Goal: Task Accomplishment & Management: Manage account settings

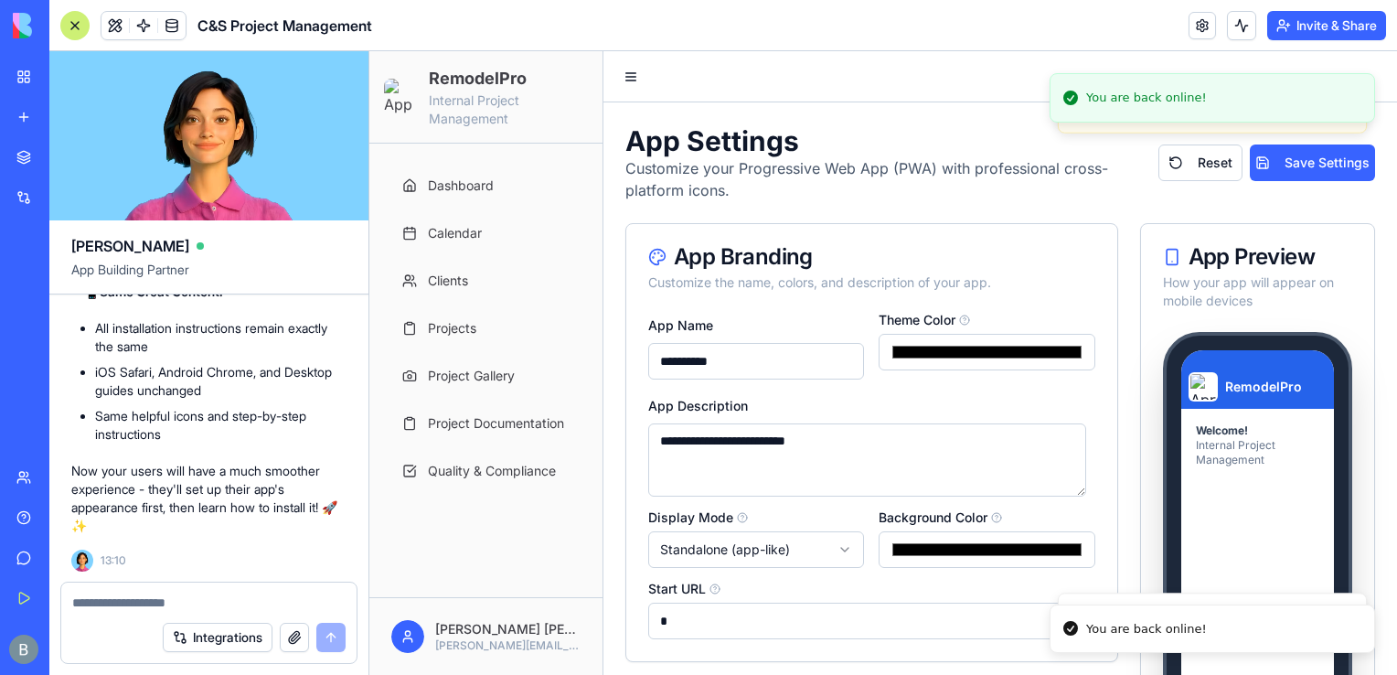
scroll to position [494, 0]
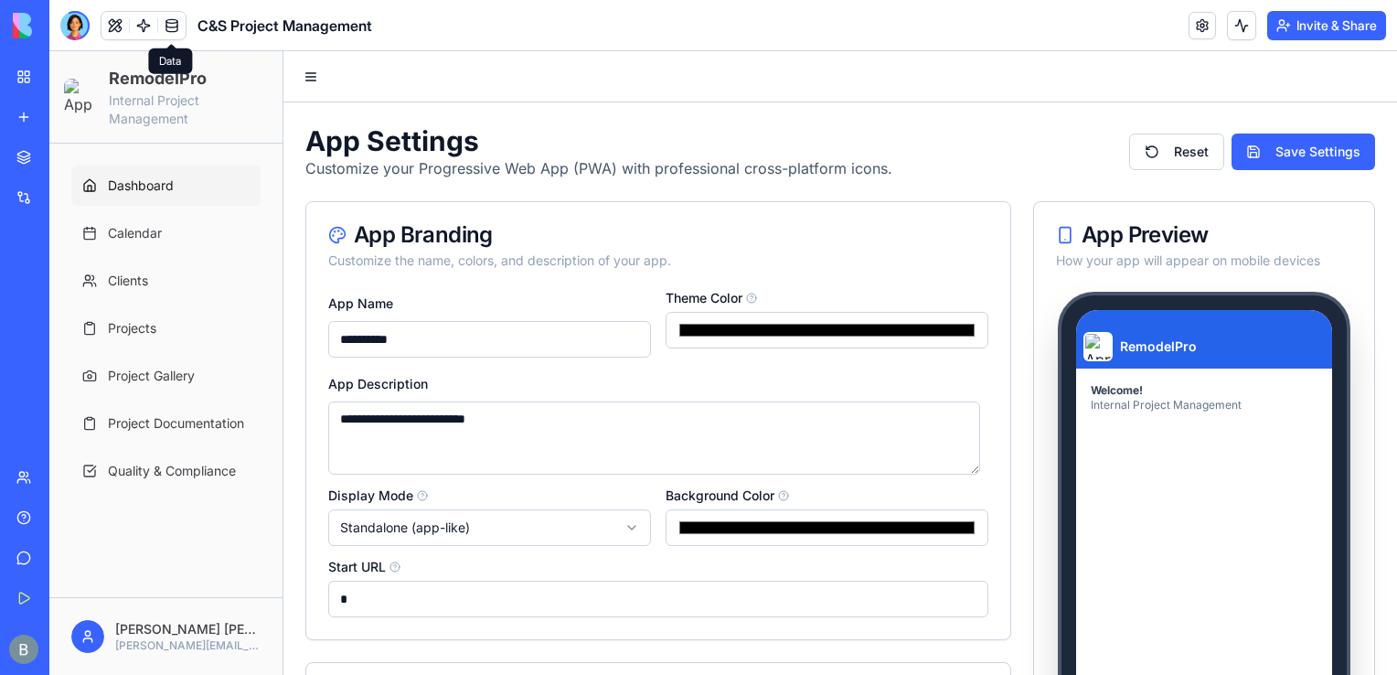
click at [161, 188] on span "Dashboard" at bounding box center [141, 186] width 66 height 18
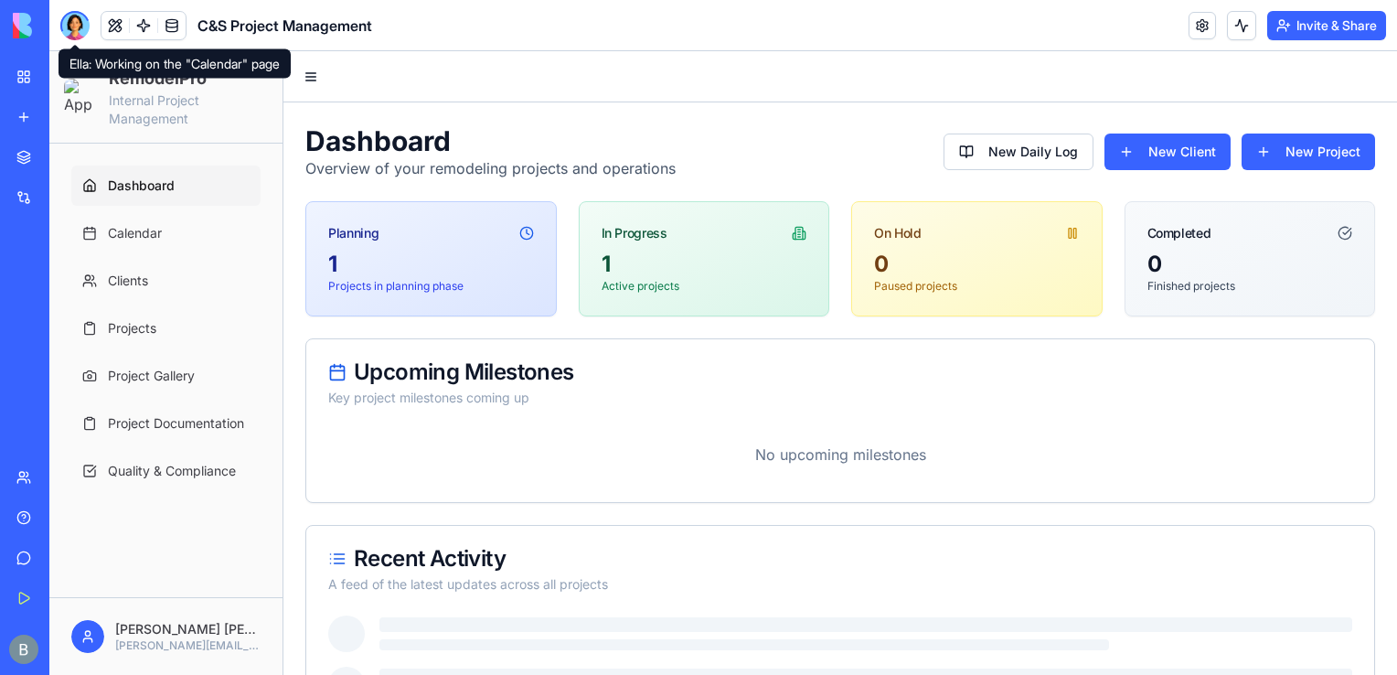
click at [73, 20] on div at bounding box center [74, 25] width 29 height 29
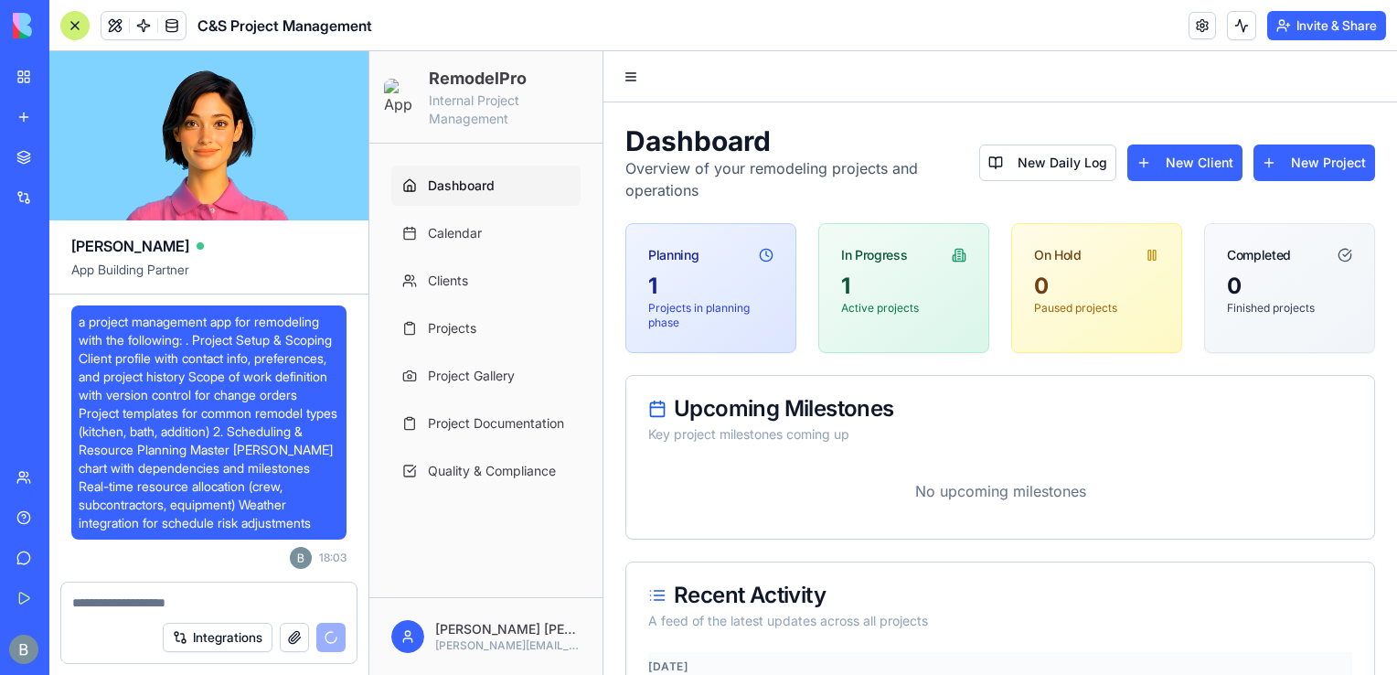
scroll to position [132339, 0]
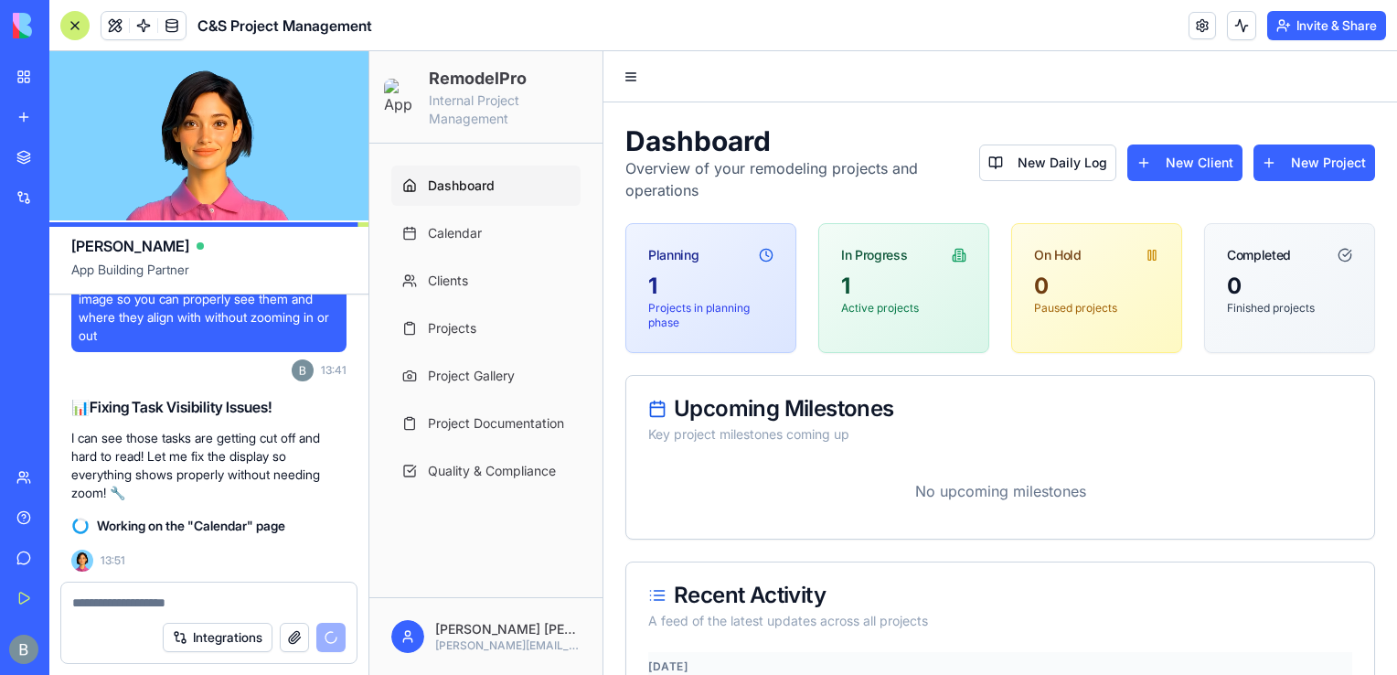
click at [183, 372] on div "Now that we removed those, we need to fix the specific tasks/items seen in the …" at bounding box center [208, 292] width 275 height 194
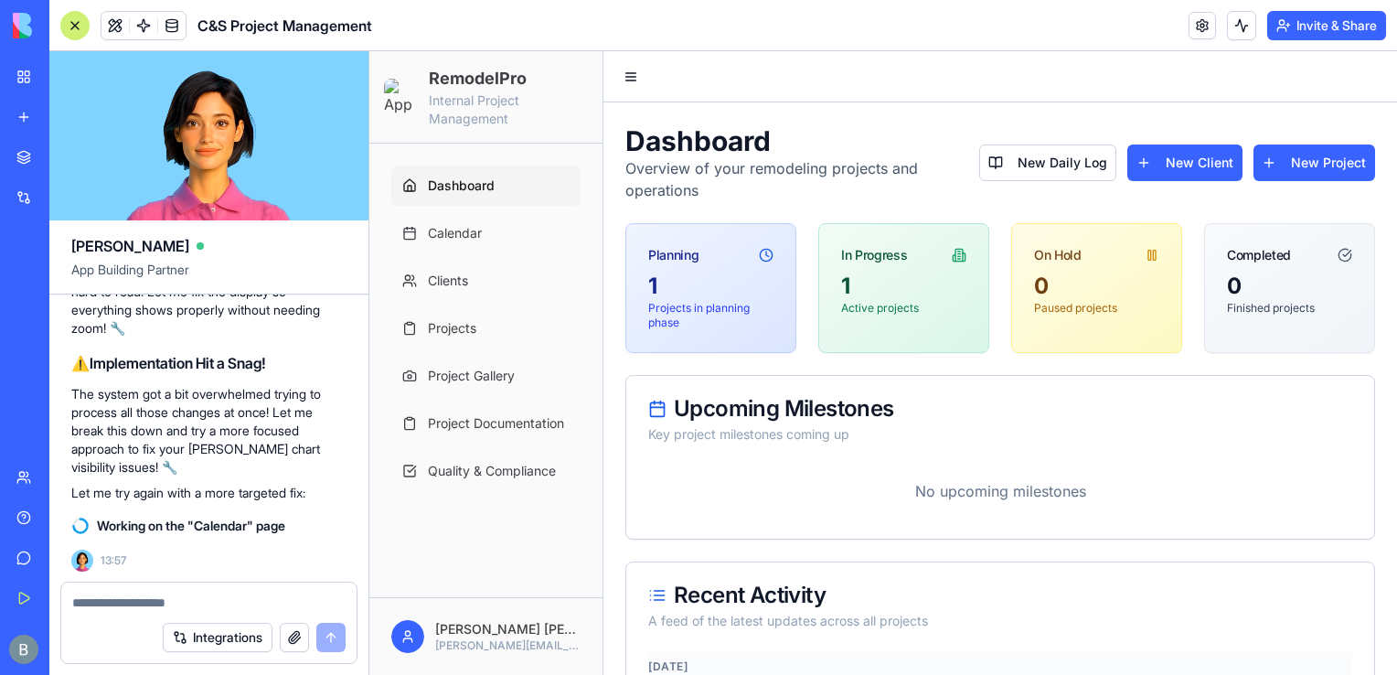
scroll to position [132537, 0]
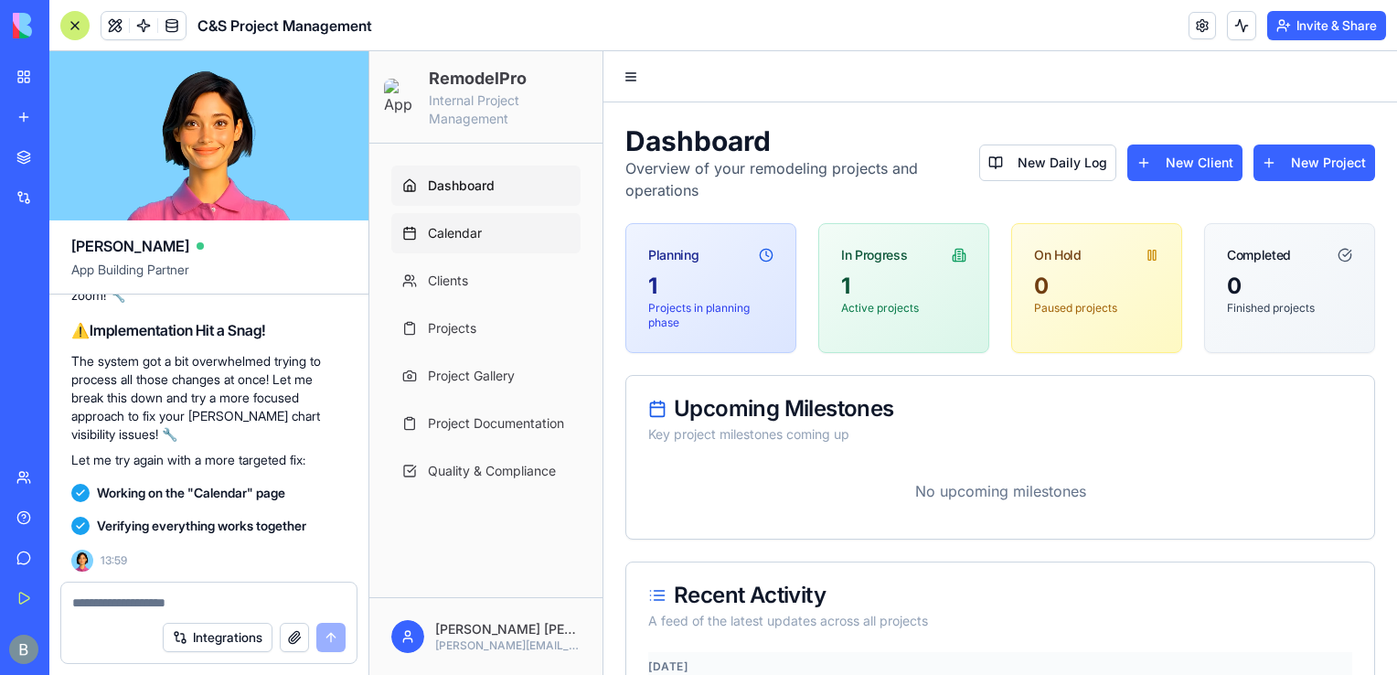
click at [490, 230] on link "Calendar" at bounding box center [485, 233] width 189 height 40
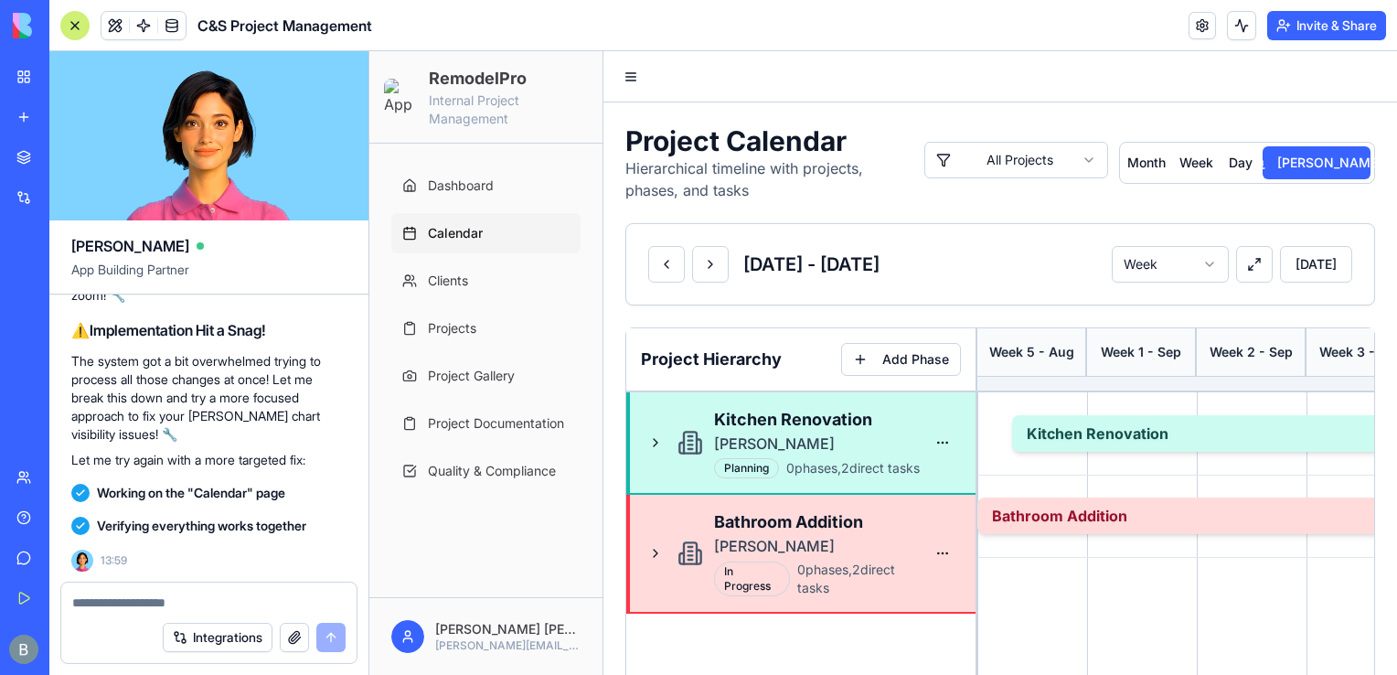
scroll to position [132537, 0]
click at [171, 613] on div "Integrations" at bounding box center [208, 637] width 295 height 51
click at [164, 601] on textarea at bounding box center [208, 603] width 273 height 18
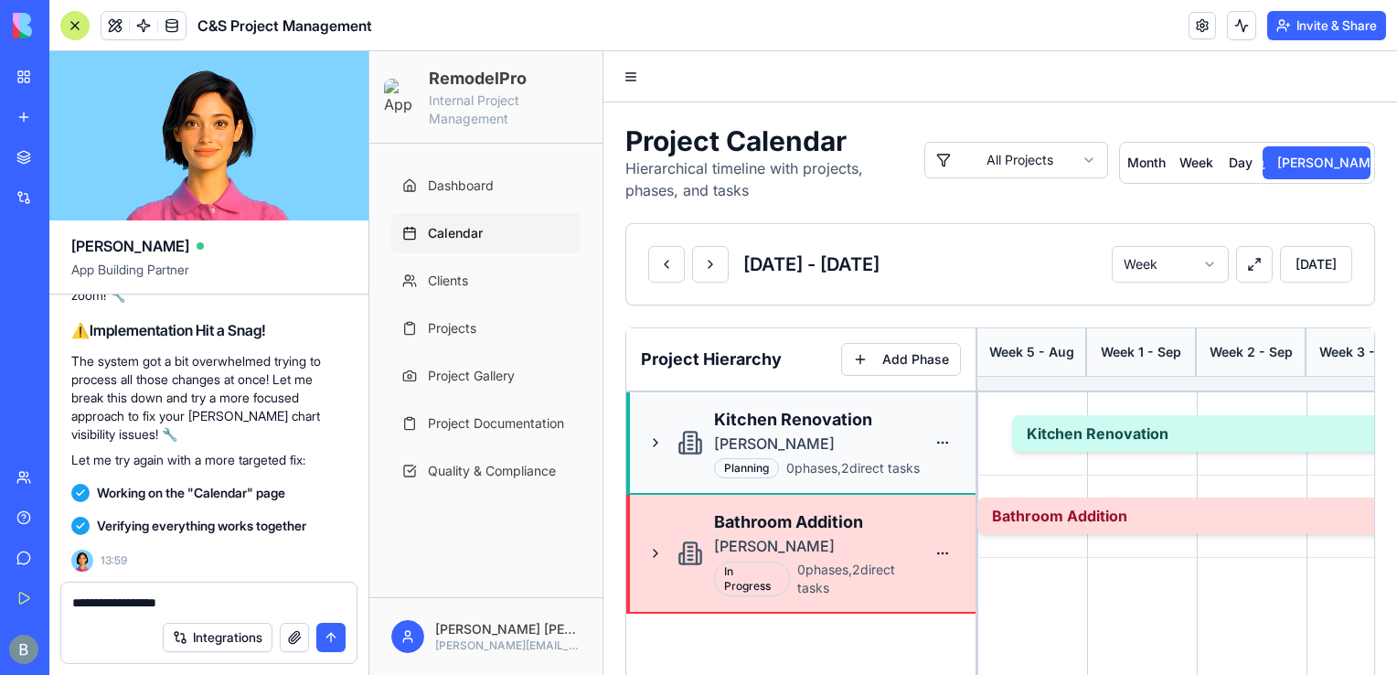
click at [852, 444] on div "[PERSON_NAME]" at bounding box center [819, 444] width 210 height 22
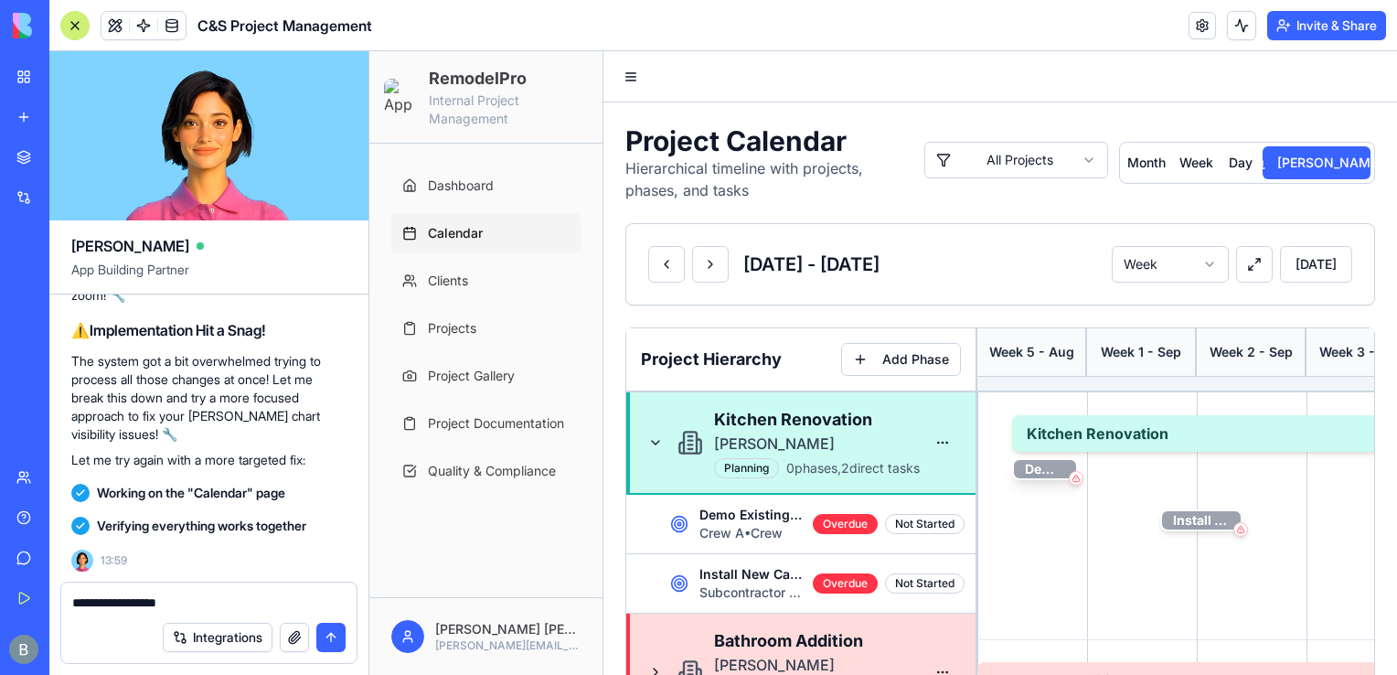
click at [1023, 470] on div "Demo Existing Kitchen" at bounding box center [1045, 469] width 62 height 18
click at [665, 529] on div "Demo Existing Kitchen Crew A • Crew Overdue Not Started" at bounding box center [800, 524] width 349 height 59
click at [338, 586] on div "**********" at bounding box center [208, 597] width 295 height 29
click at [318, 594] on textarea "**********" at bounding box center [209, 603] width 274 height 18
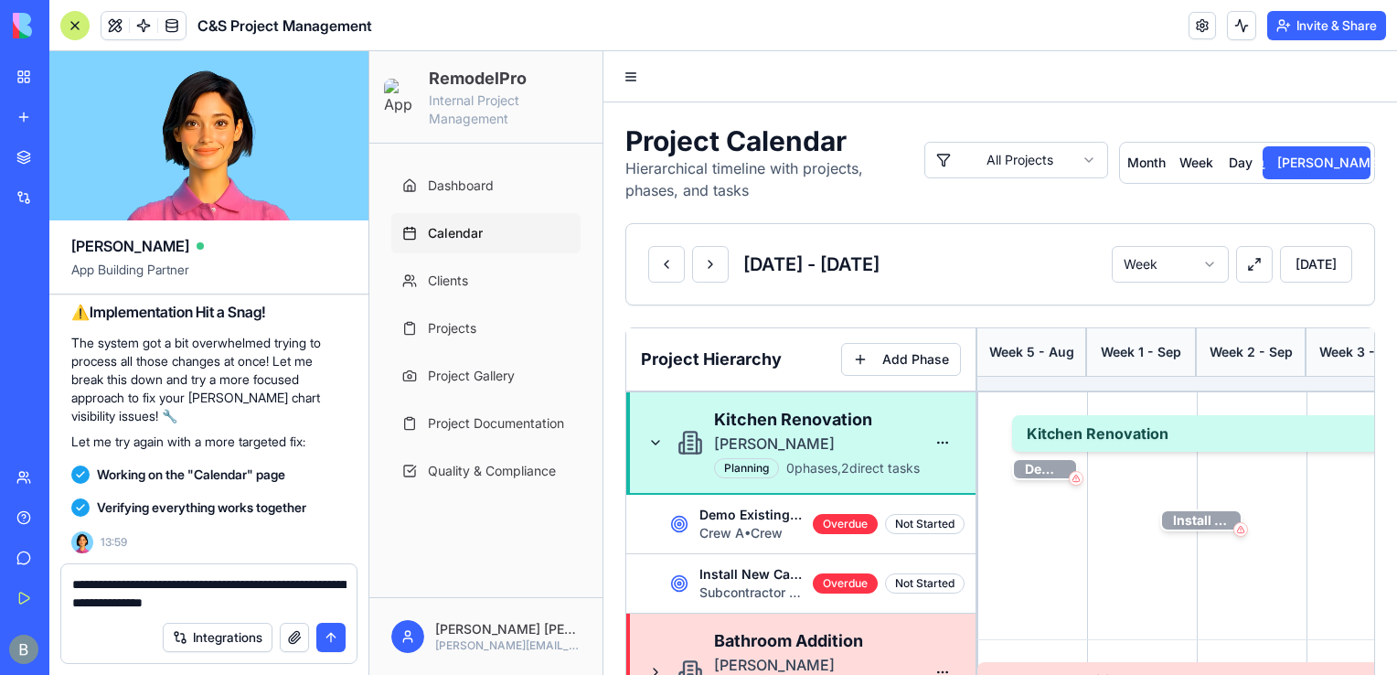
type textarea "**********"
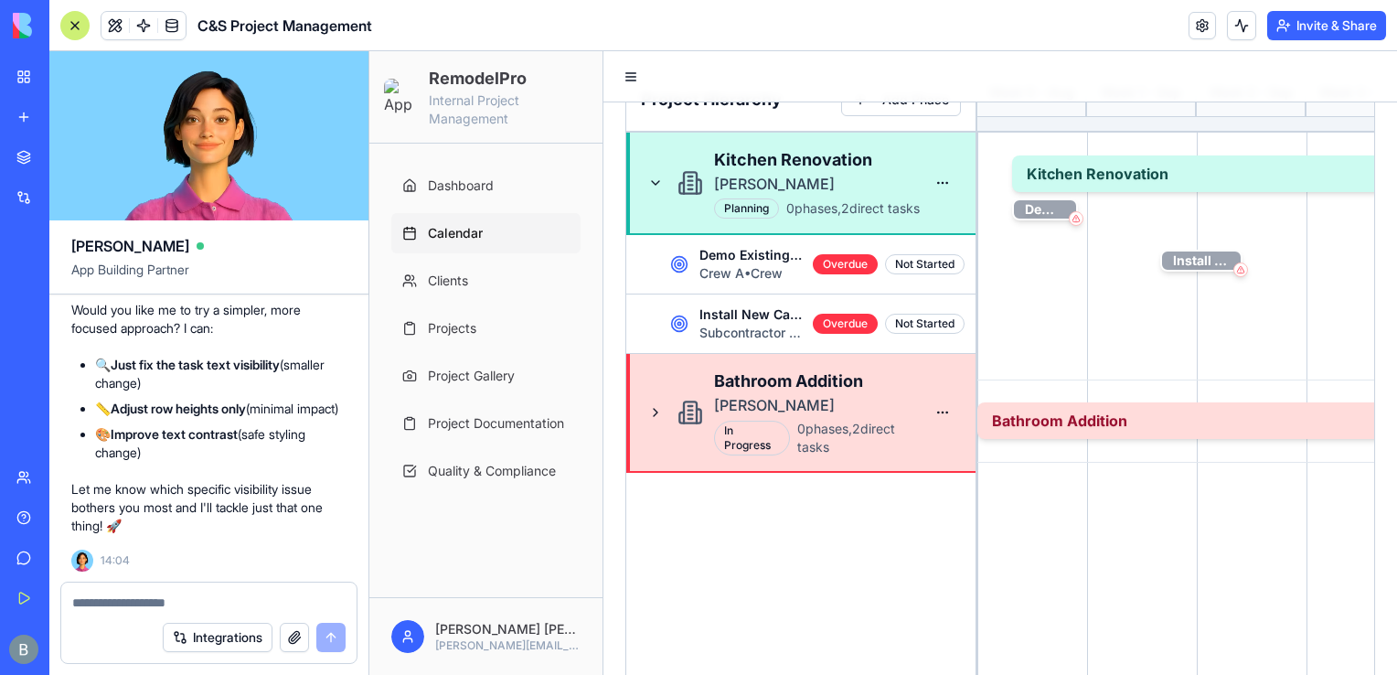
scroll to position [133294, 0]
click at [140, 604] on textarea at bounding box center [209, 603] width 274 height 18
type textarea "**********"
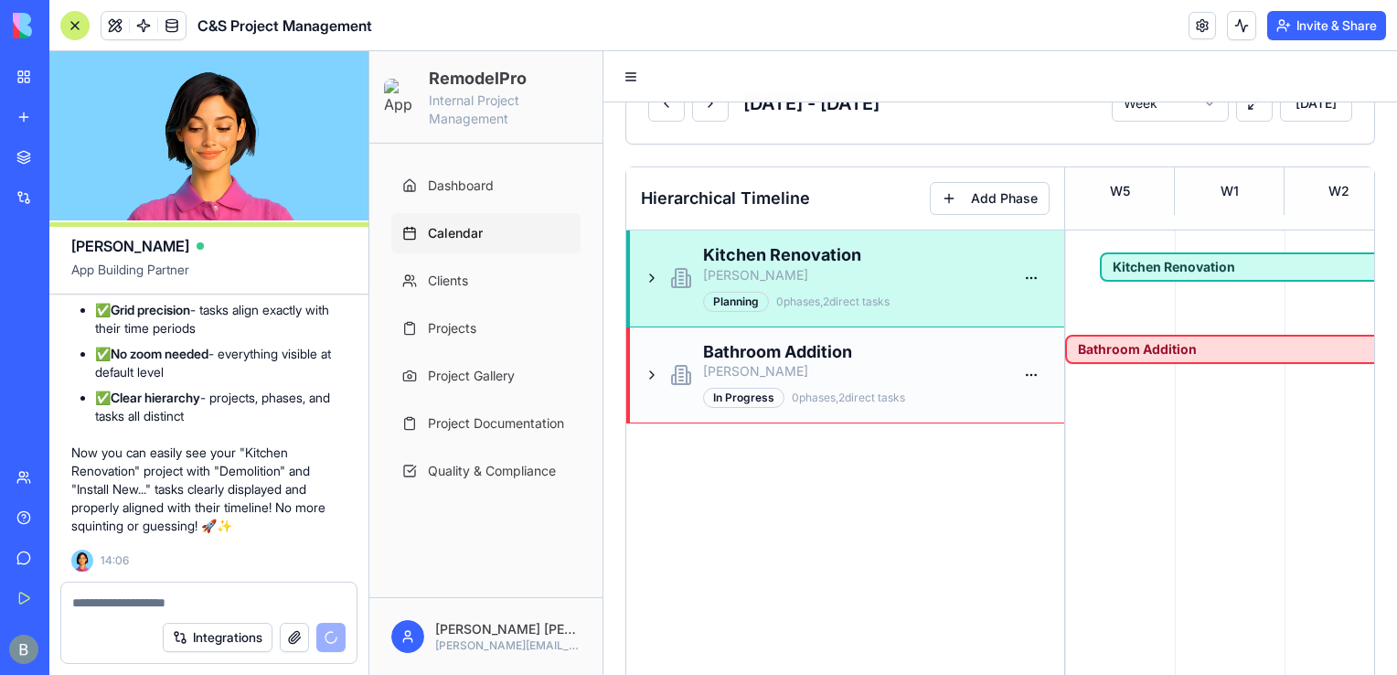
scroll to position [128, 0]
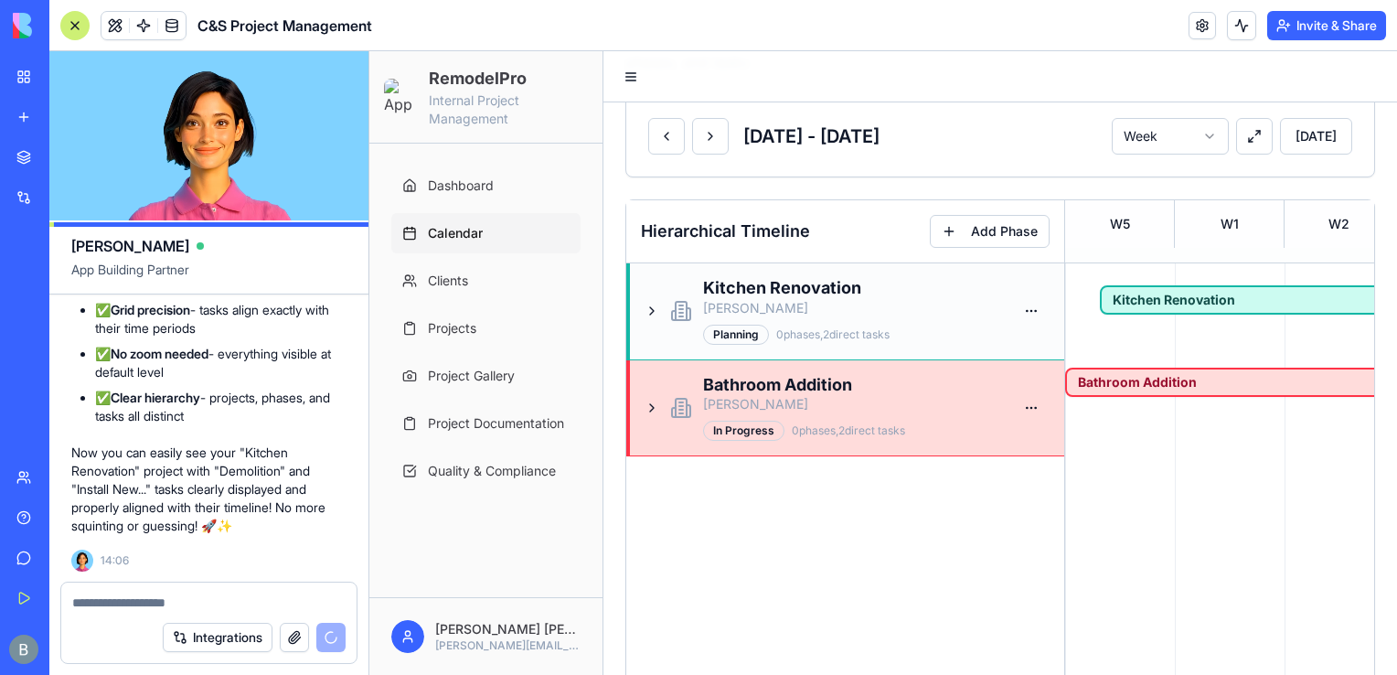
click at [712, 267] on div "Kitchen Renovation [PERSON_NAME] Planning 0 phases, 2 direct tasks" at bounding box center [845, 311] width 438 height 97
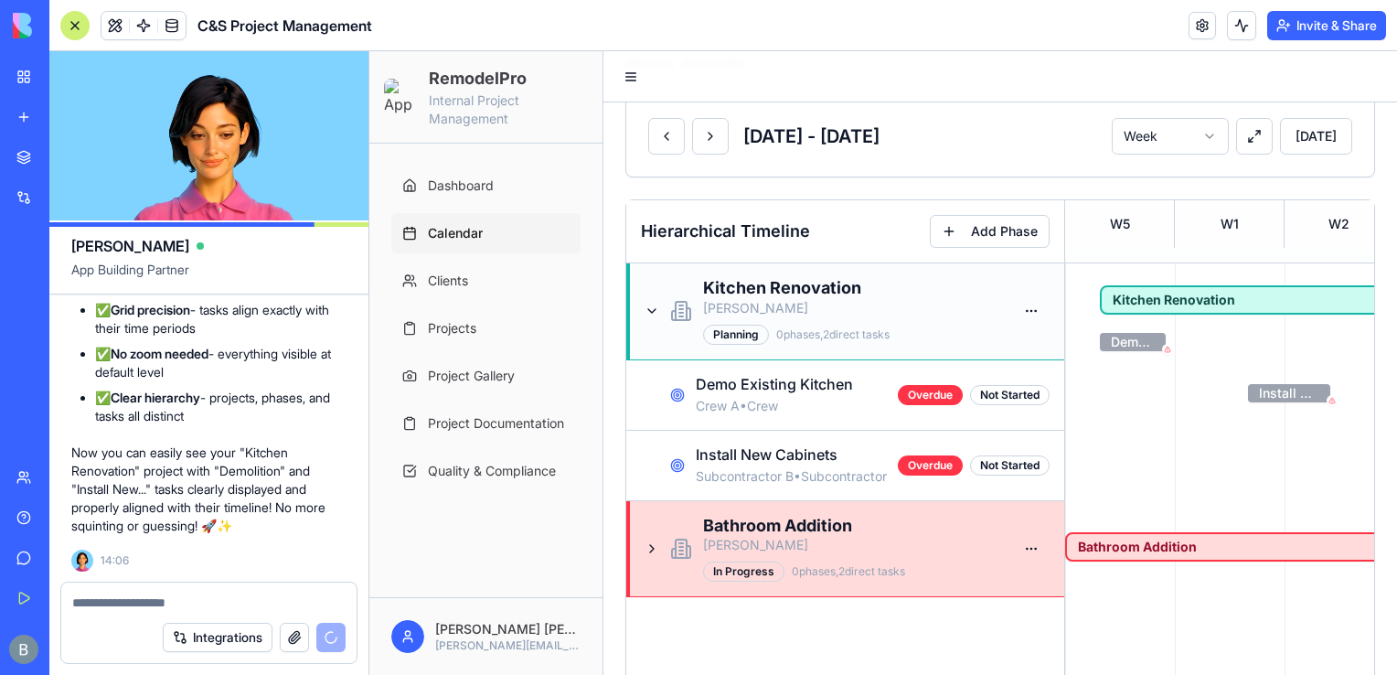
click at [820, 294] on div "Kitchen Renovation" at bounding box center [782, 288] width 158 height 21
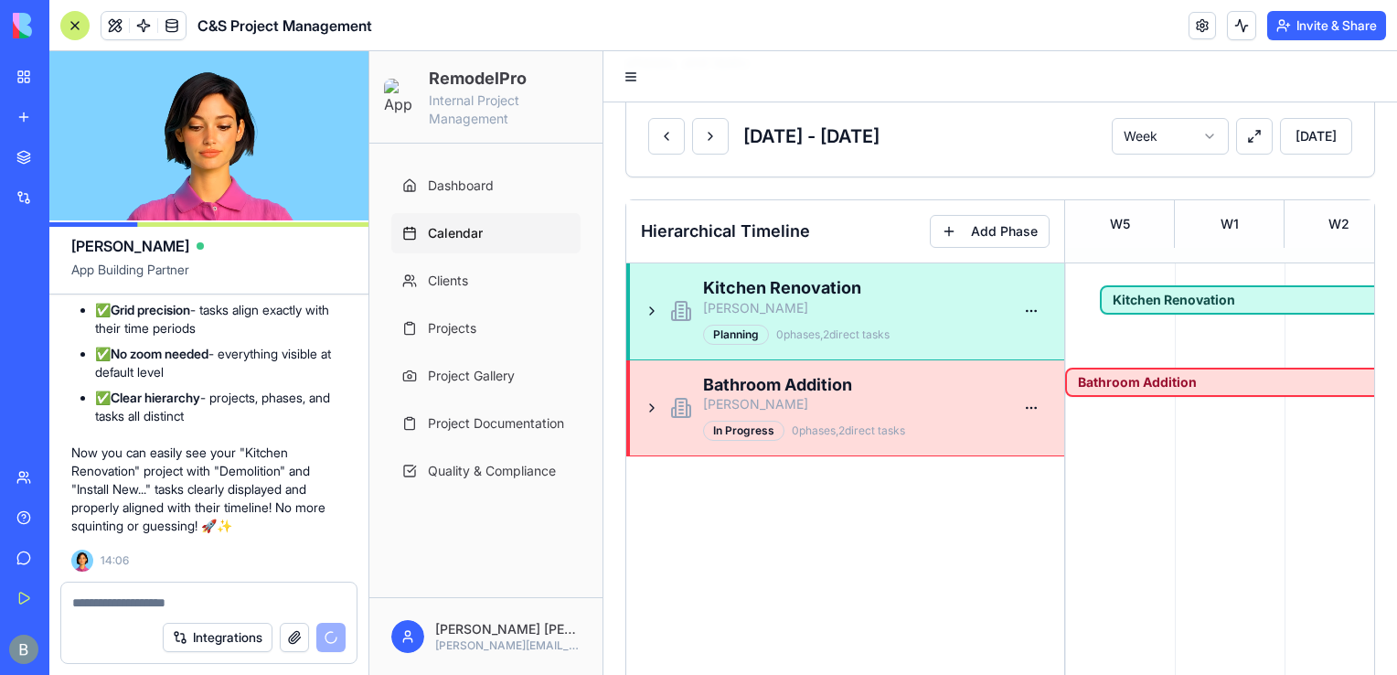
click at [66, 33] on div at bounding box center [74, 25] width 29 height 29
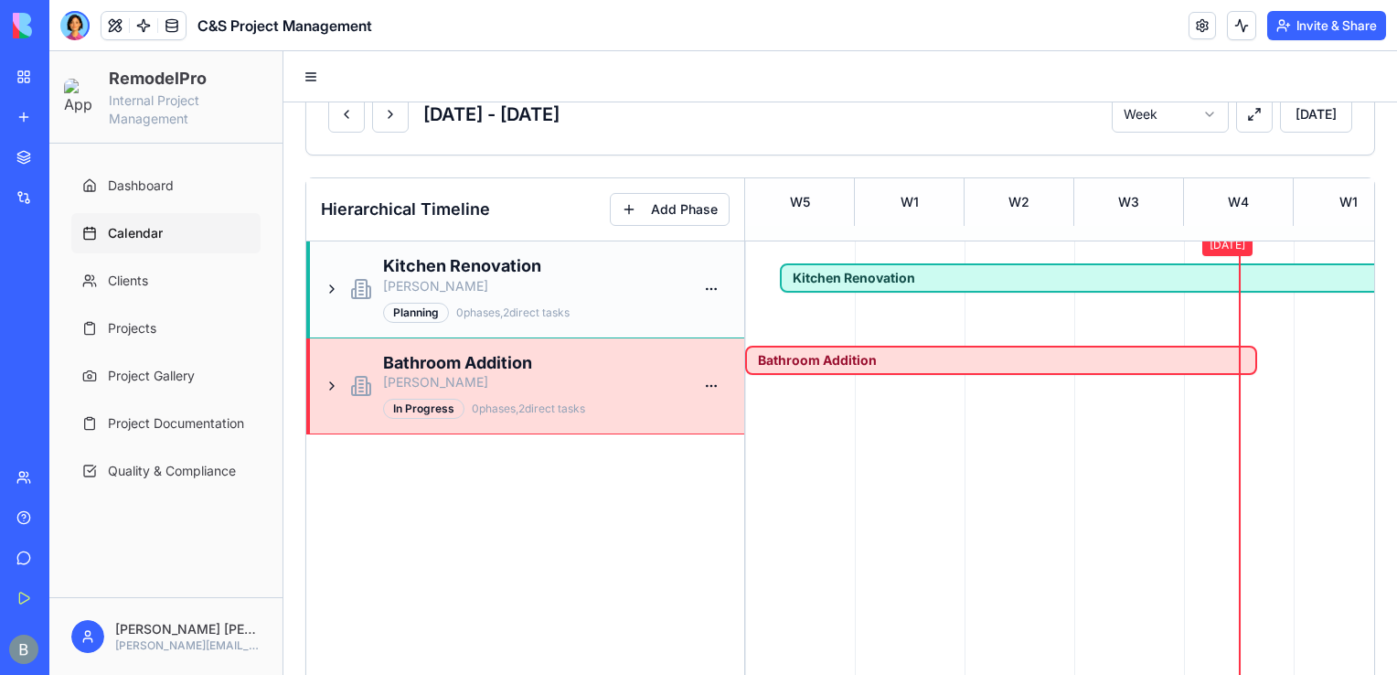
click at [732, 290] on div "Kitchen Renovation [PERSON_NAME] Planning 0 phases, 2 direct tasks" at bounding box center [525, 289] width 438 height 97
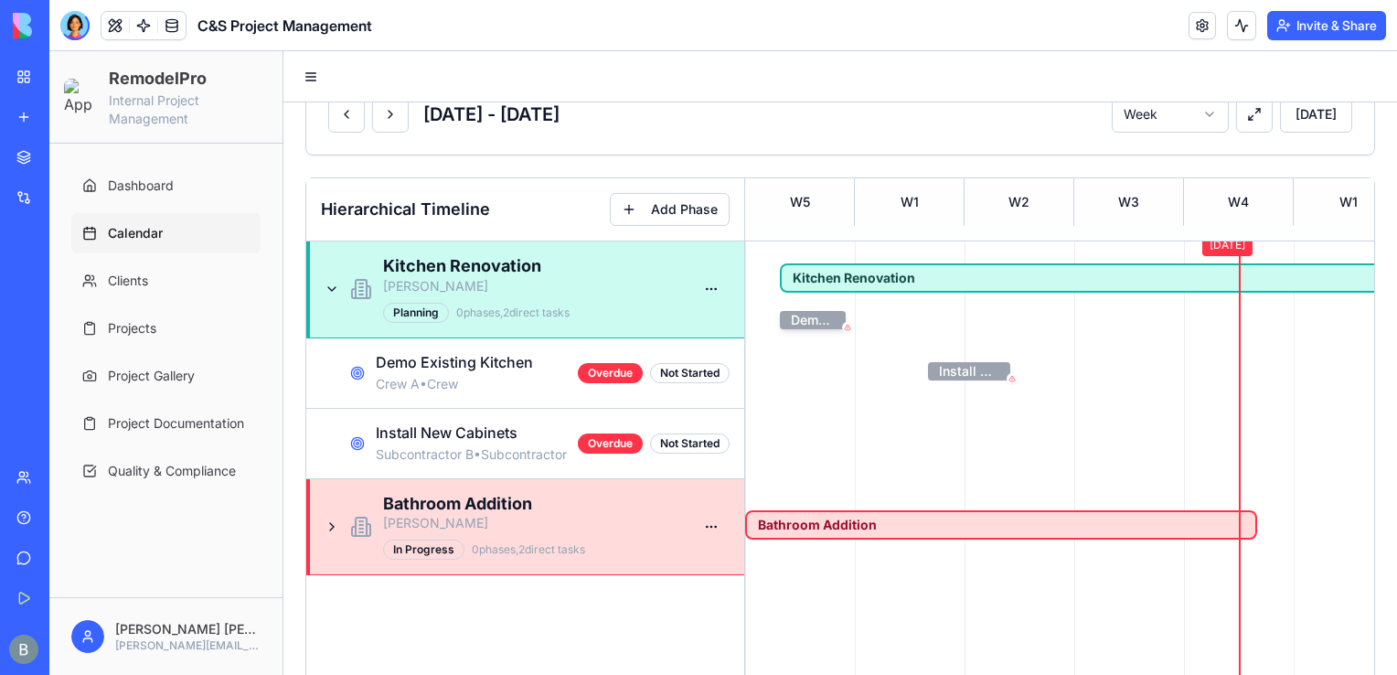
click at [829, 320] on span "Demo Existing Kitchen" at bounding box center [813, 320] width 44 height 18
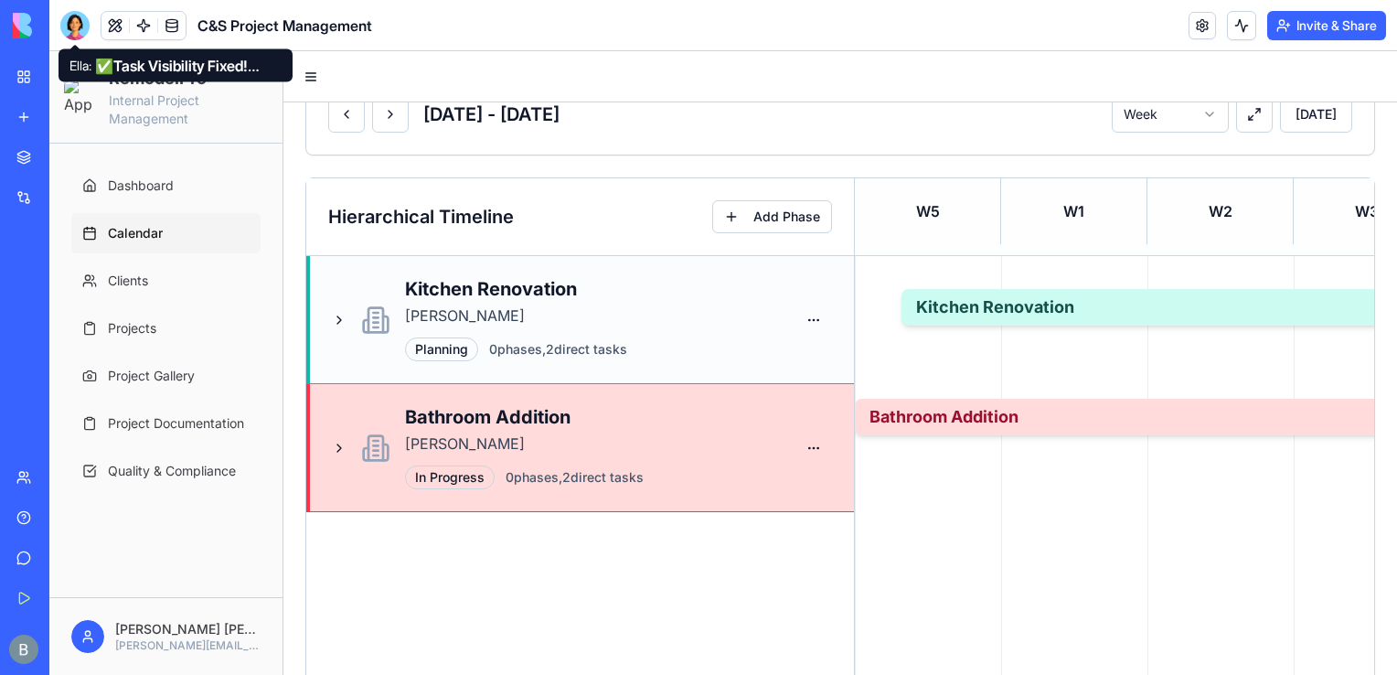
scroll to position [0, 0]
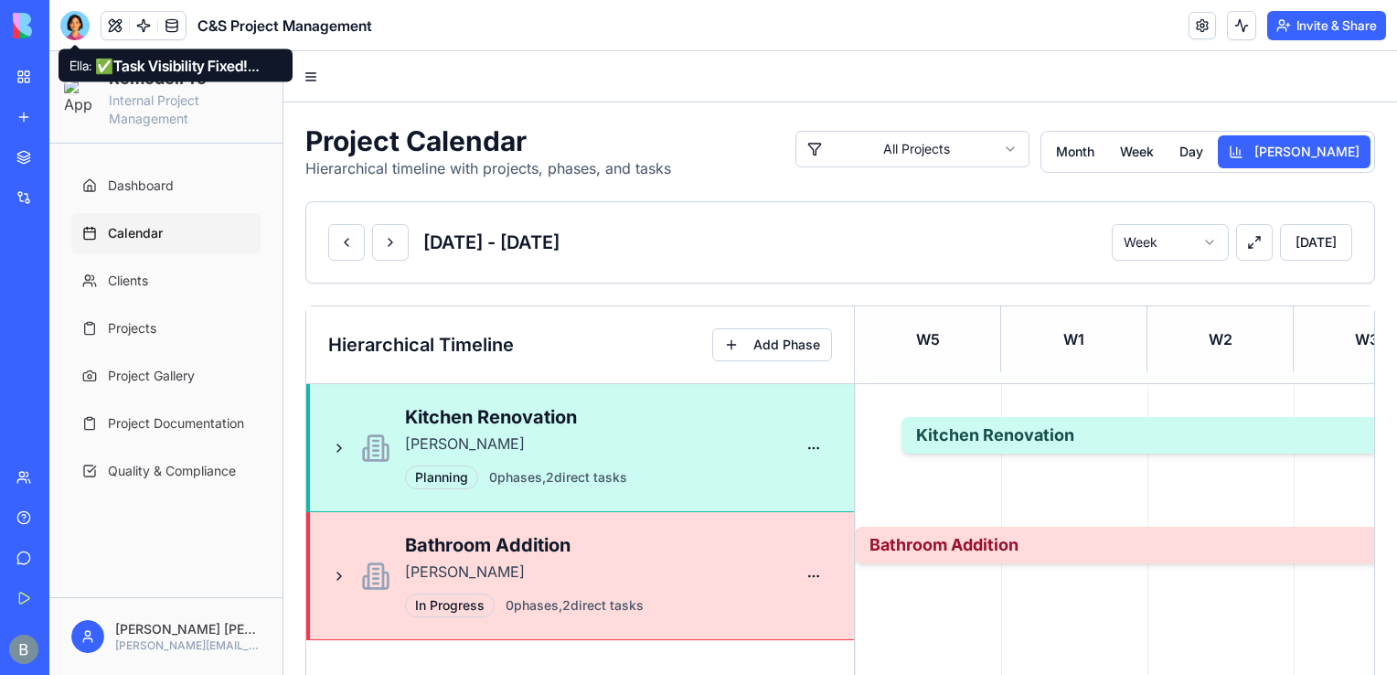
drag, startPoint x: 75, startPoint y: 24, endPoint x: 80, endPoint y: 0, distance: 24.2
click at [75, 24] on div at bounding box center [74, 25] width 29 height 29
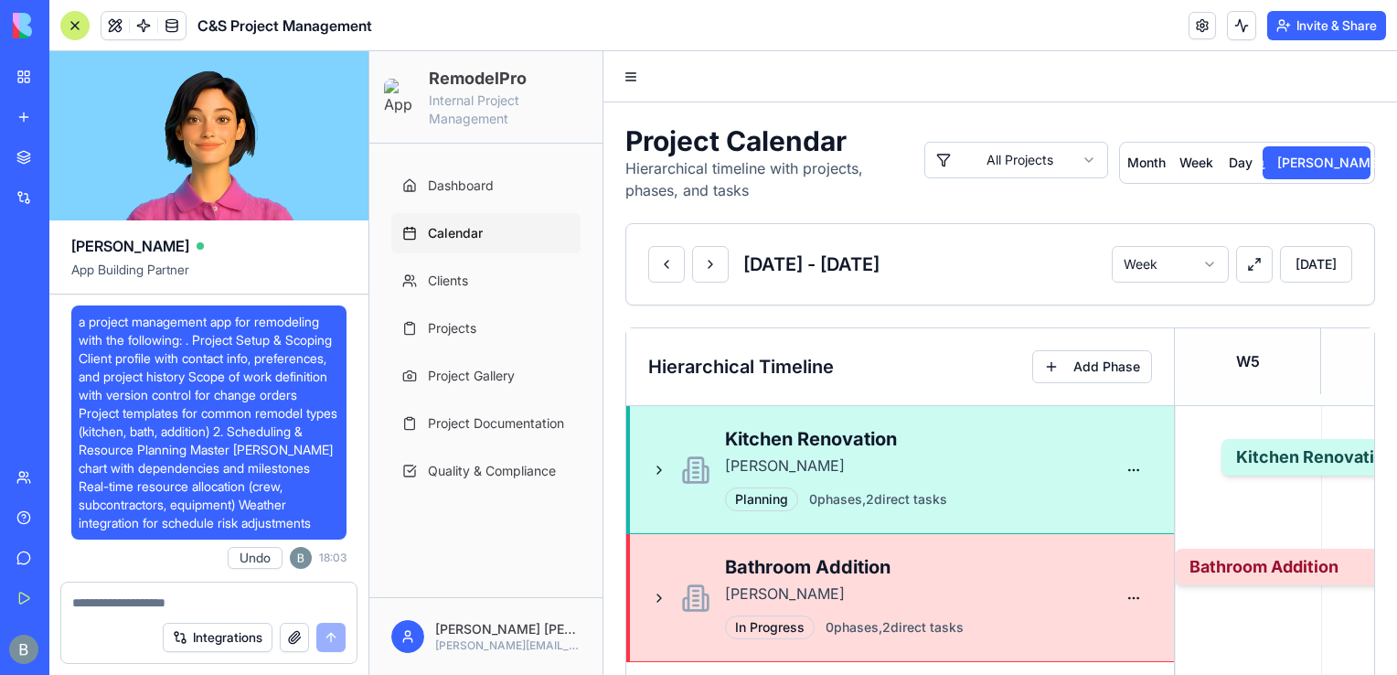
scroll to position [134823, 0]
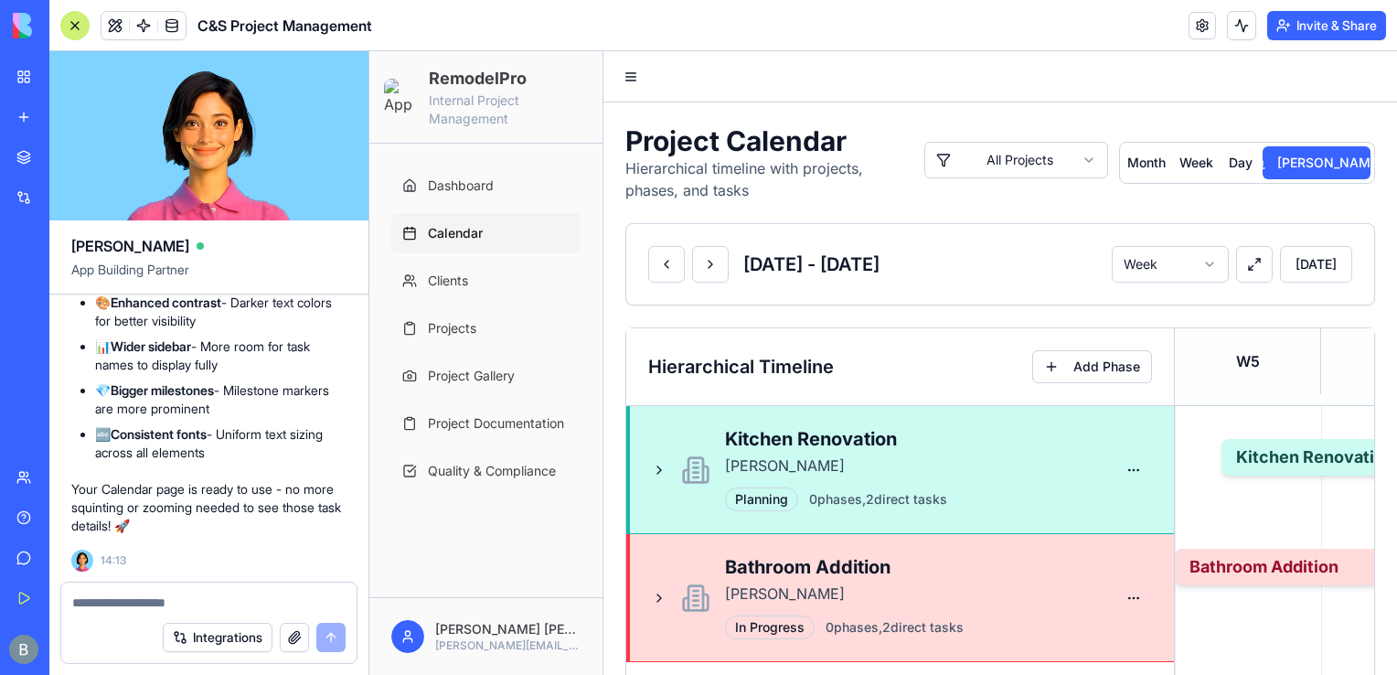
click at [71, 24] on div at bounding box center [74, 25] width 29 height 29
click at [68, 24] on div at bounding box center [74, 25] width 29 height 29
